Goal: Task Accomplishment & Management: Manage account settings

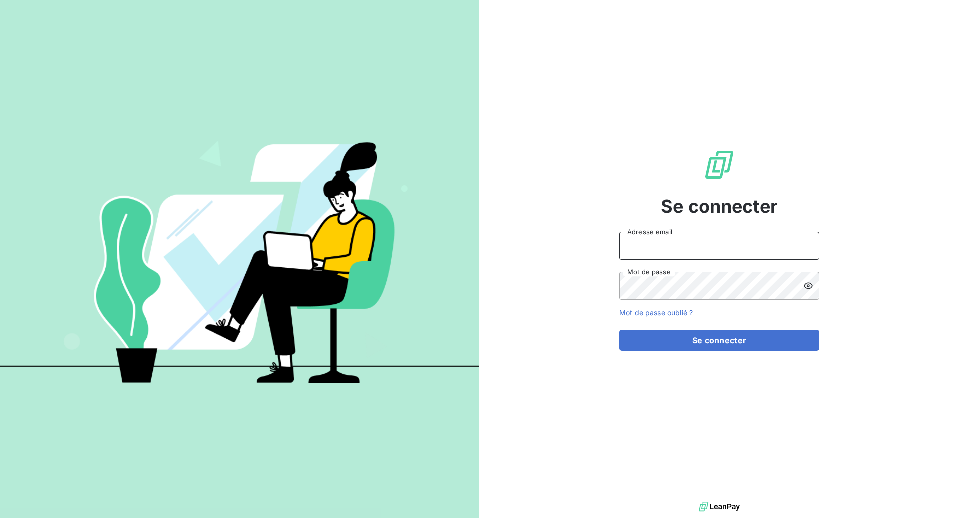
type input "[EMAIL_ADDRESS][DOMAIN_NAME]"
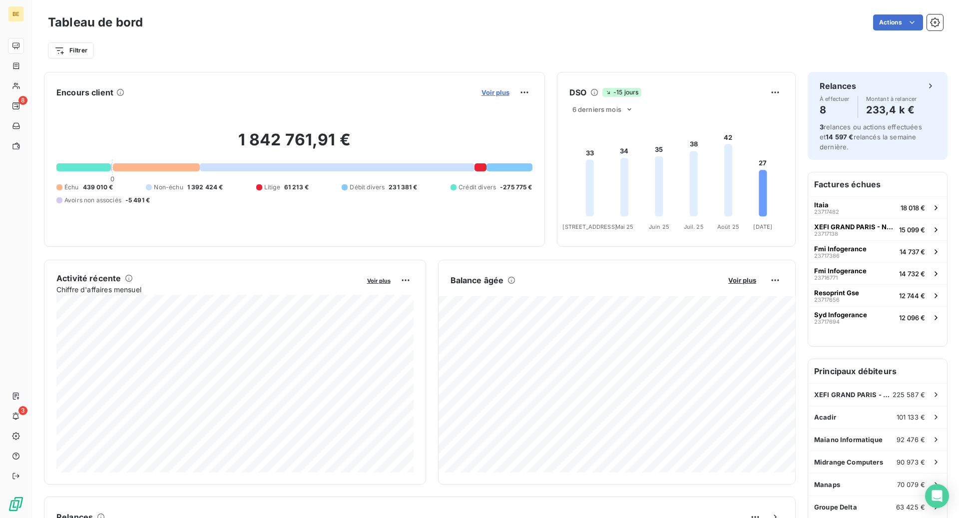
click at [503, 95] on span "Voir plus" at bounding box center [495, 92] width 28 height 8
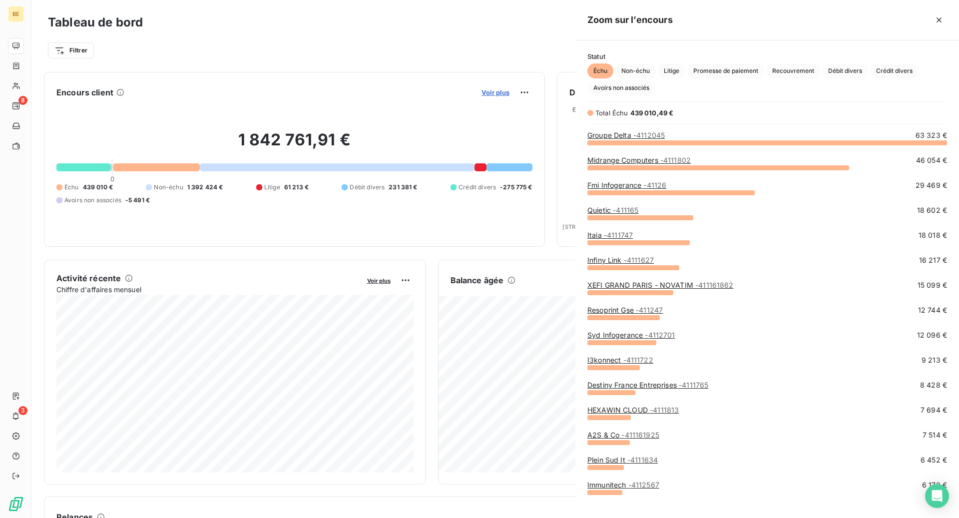
scroll to position [376, 384]
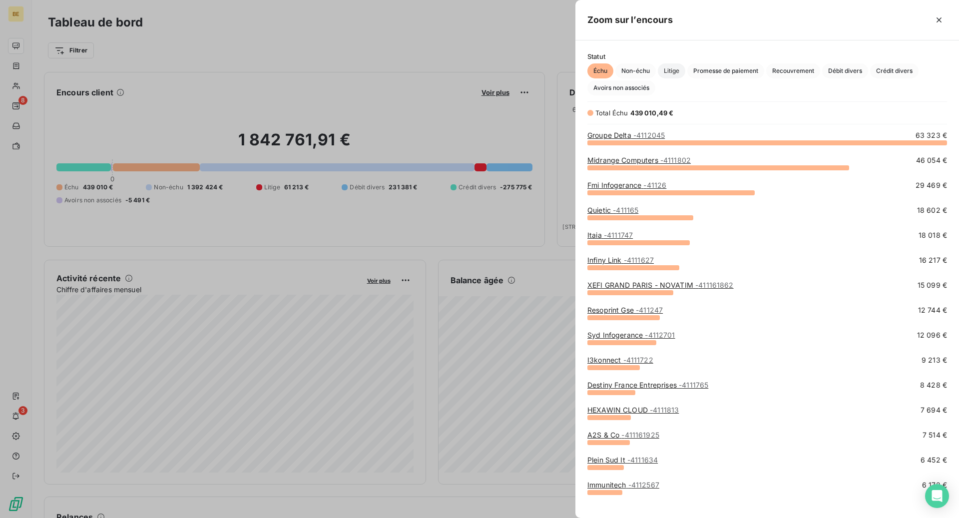
click at [665, 72] on span "Litige" at bounding box center [671, 70] width 27 height 15
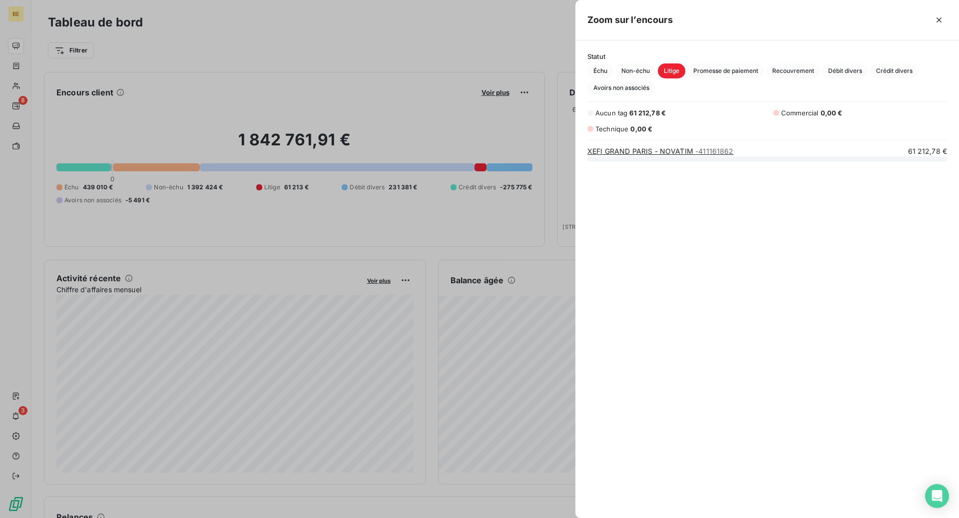
scroll to position [360, 384]
click at [485, 77] on div at bounding box center [479, 259] width 959 height 518
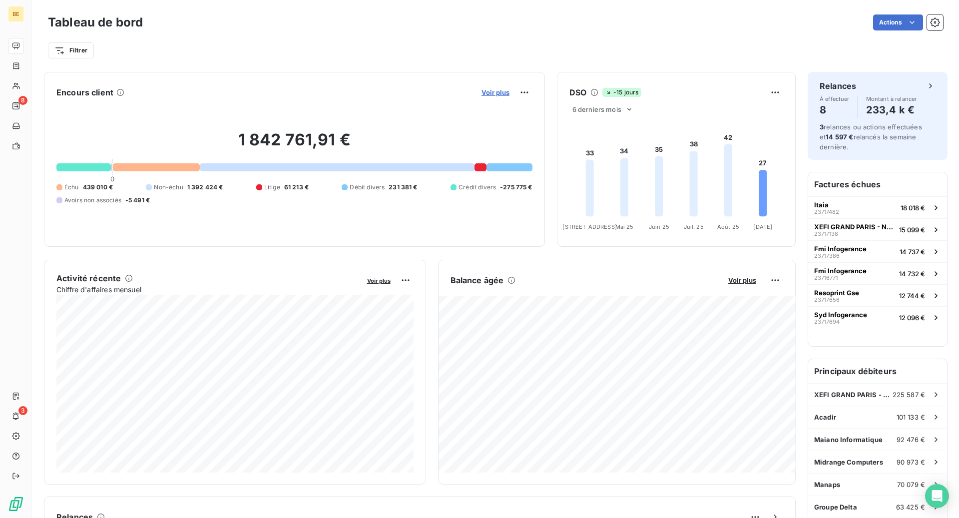
click at [502, 90] on span "Voir plus" at bounding box center [495, 92] width 28 height 8
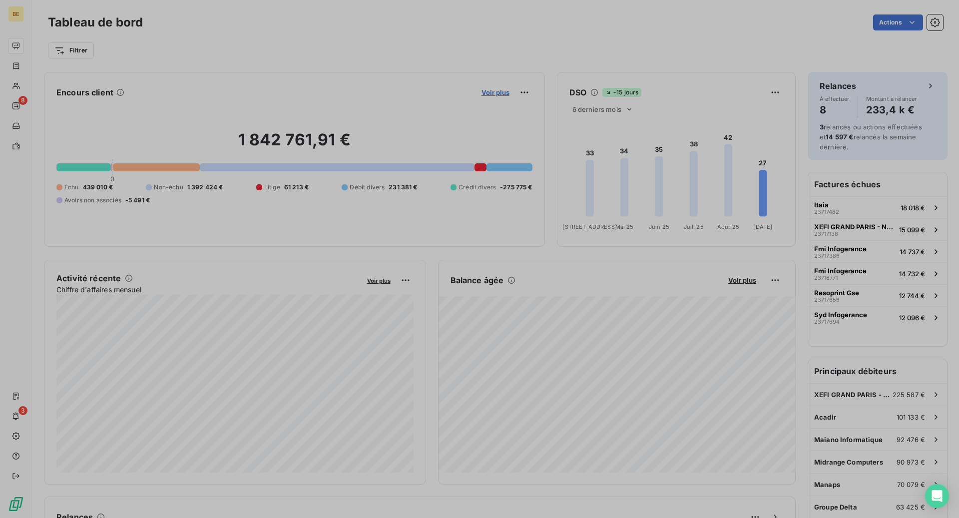
scroll to position [518, 384]
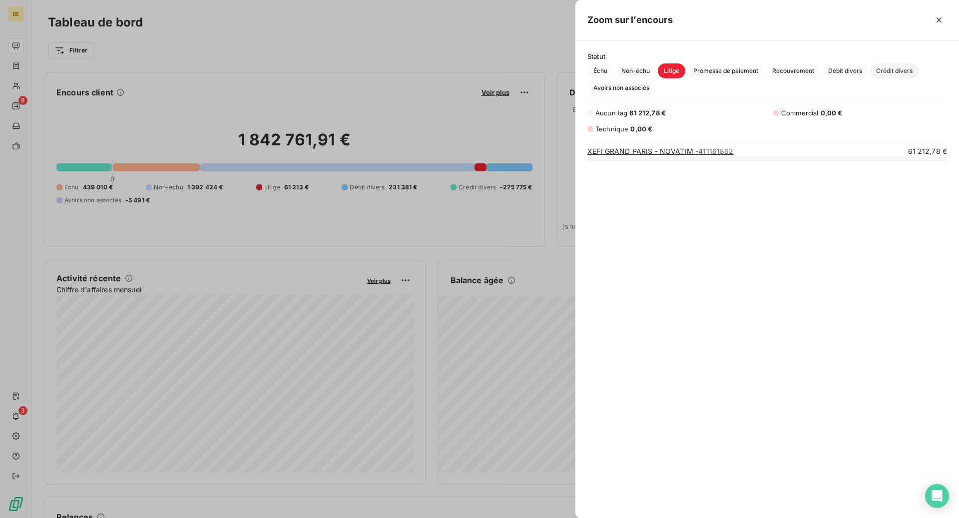
click at [906, 66] on span "Crédit divers" at bounding box center [894, 70] width 48 height 15
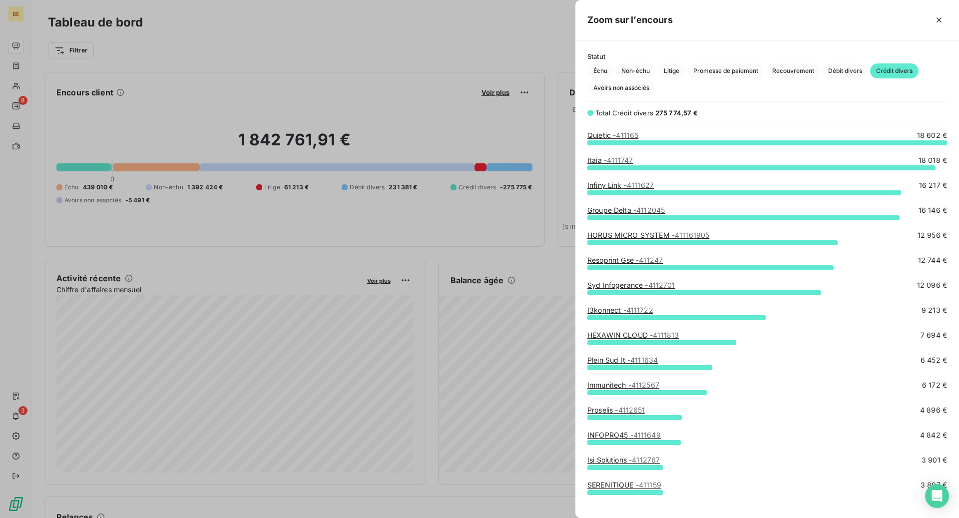
scroll to position [376, 384]
click at [855, 75] on span "Débit divers" at bounding box center [845, 70] width 46 height 15
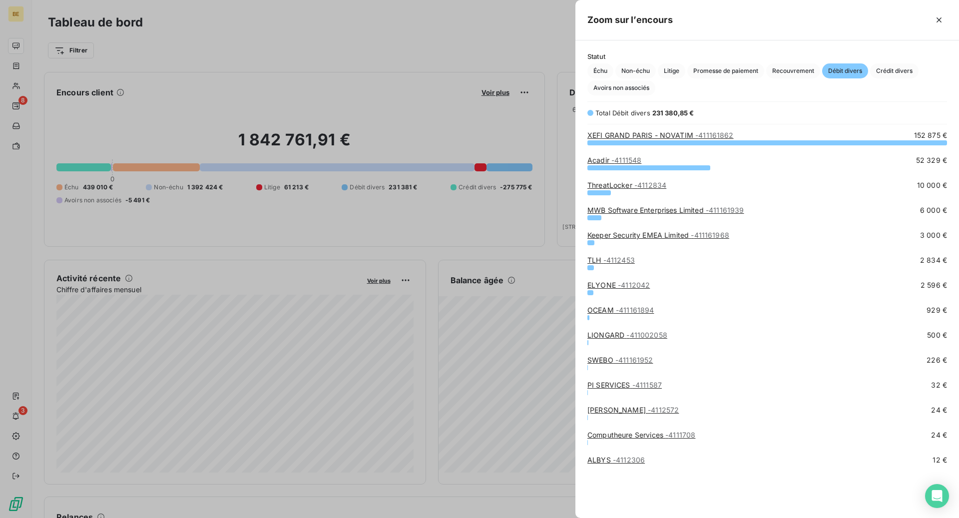
click at [544, 58] on div at bounding box center [479, 259] width 959 height 518
